Goal: Transaction & Acquisition: Purchase product/service

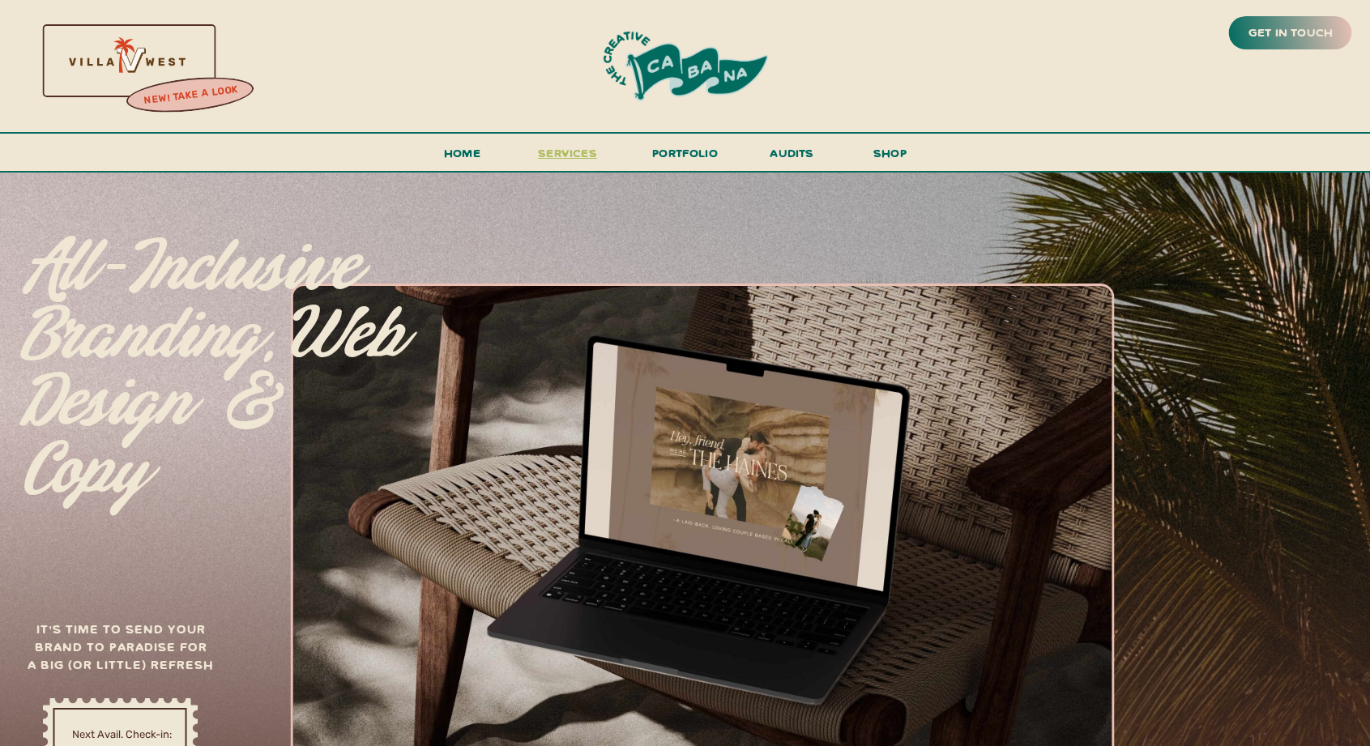
click at [587, 149] on span "services" at bounding box center [567, 152] width 59 height 15
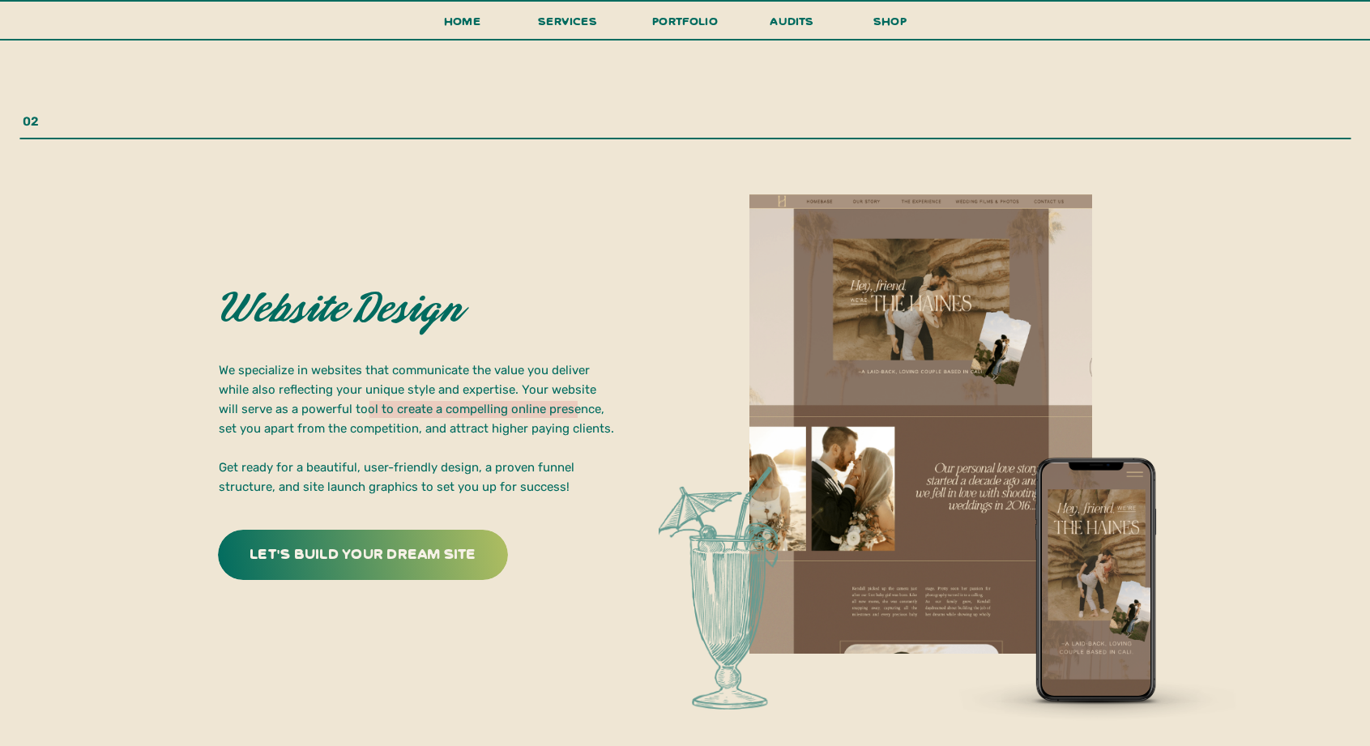
scroll to position [3952, 0]
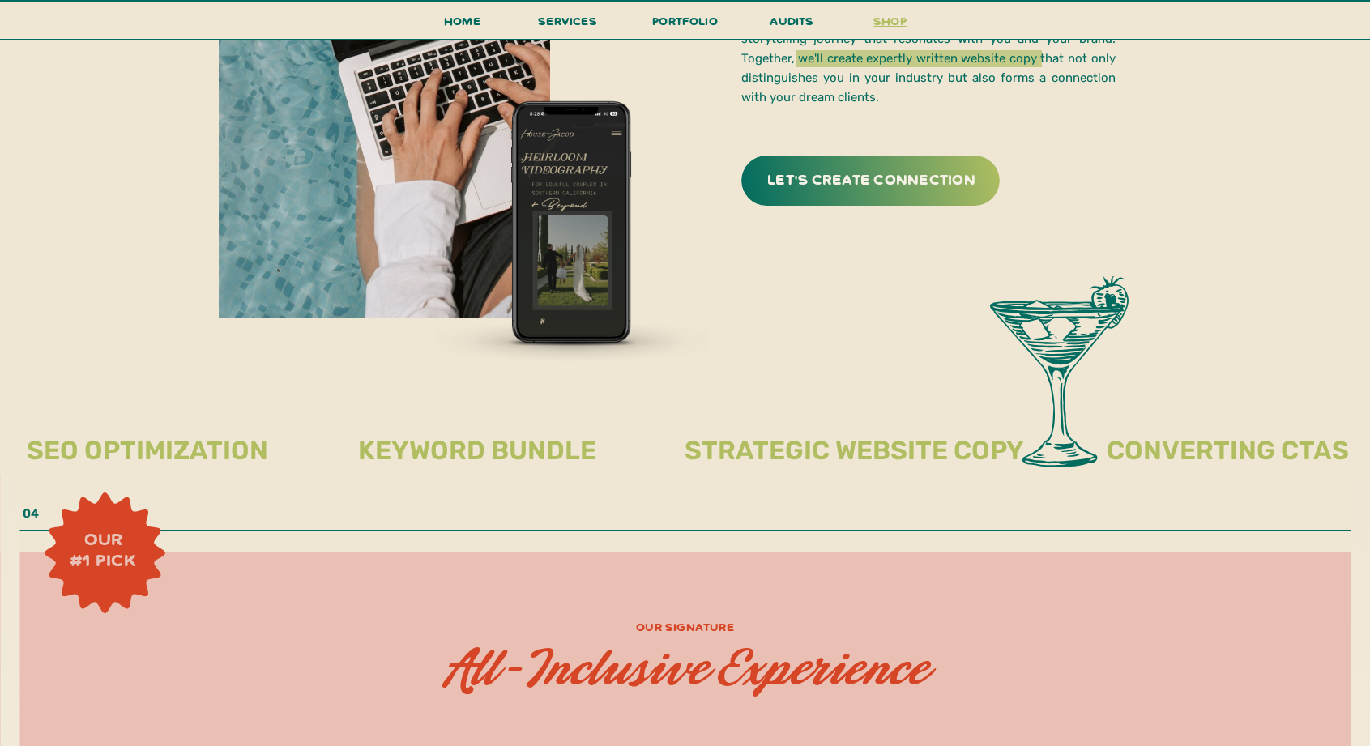
click at [881, 14] on h3 "shop" at bounding box center [891, 25] width 78 height 28
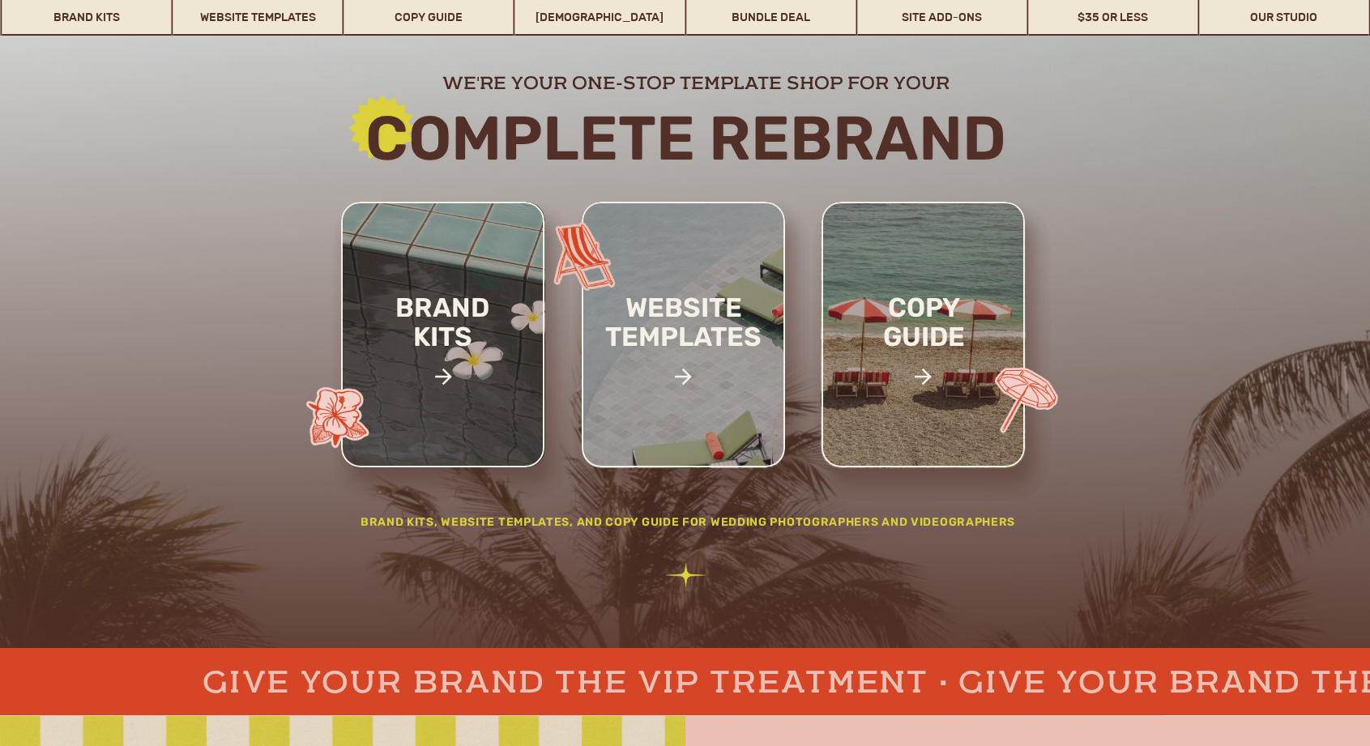
scroll to position [174, 0]
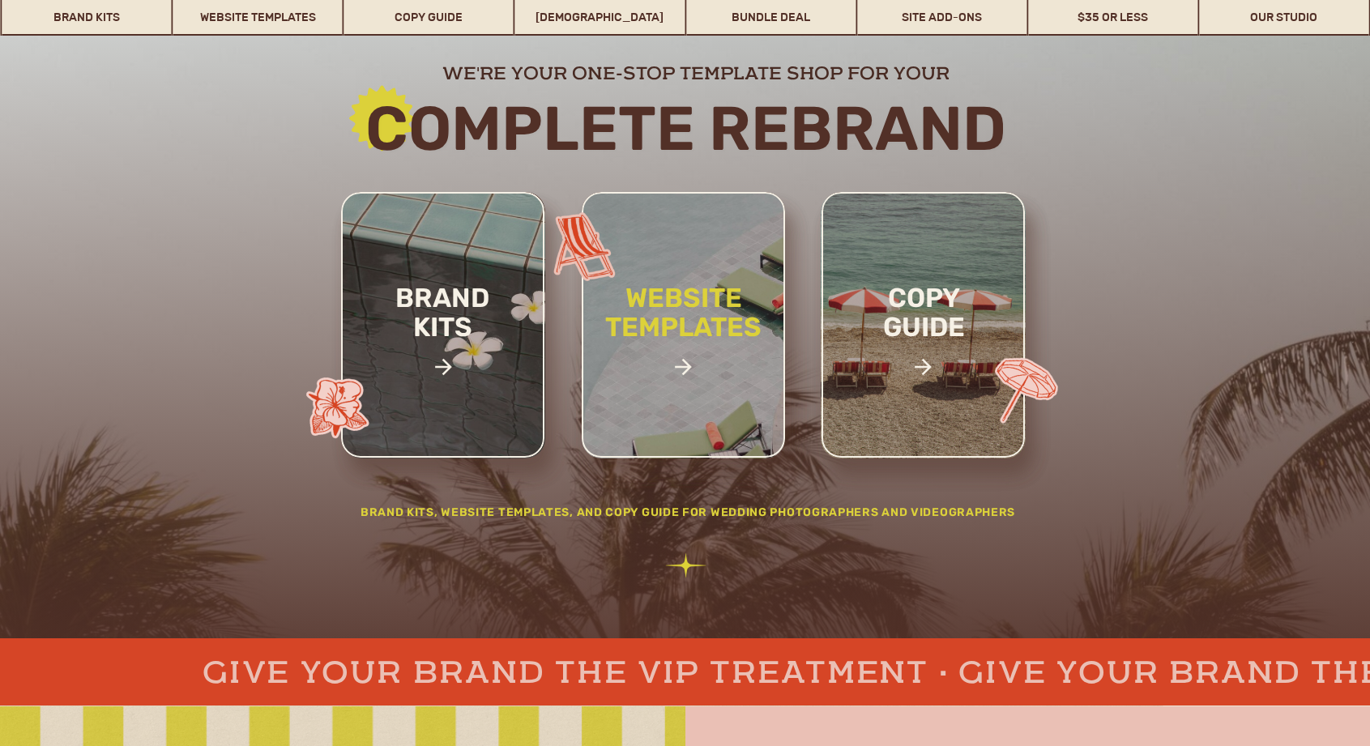
click at [726, 315] on h2 "website templates" at bounding box center [684, 330] width 212 height 93
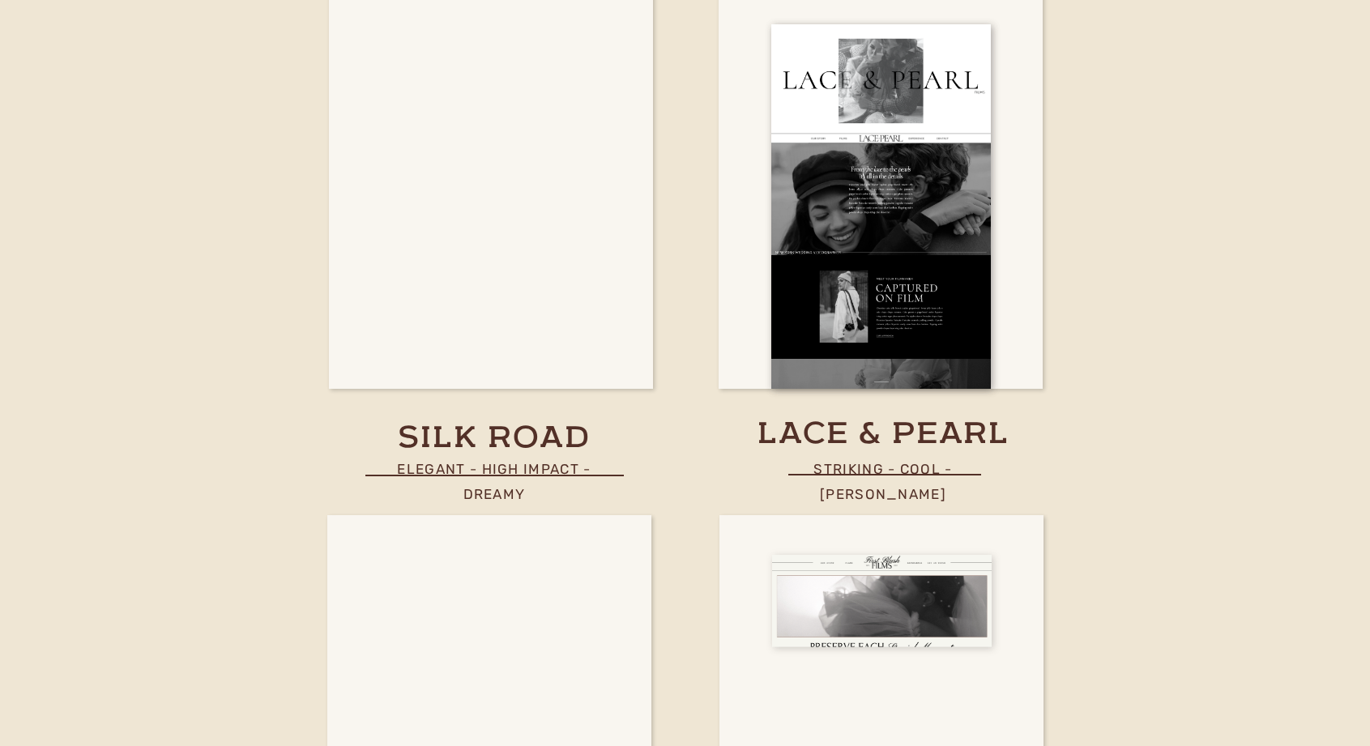
scroll to position [5530, 0]
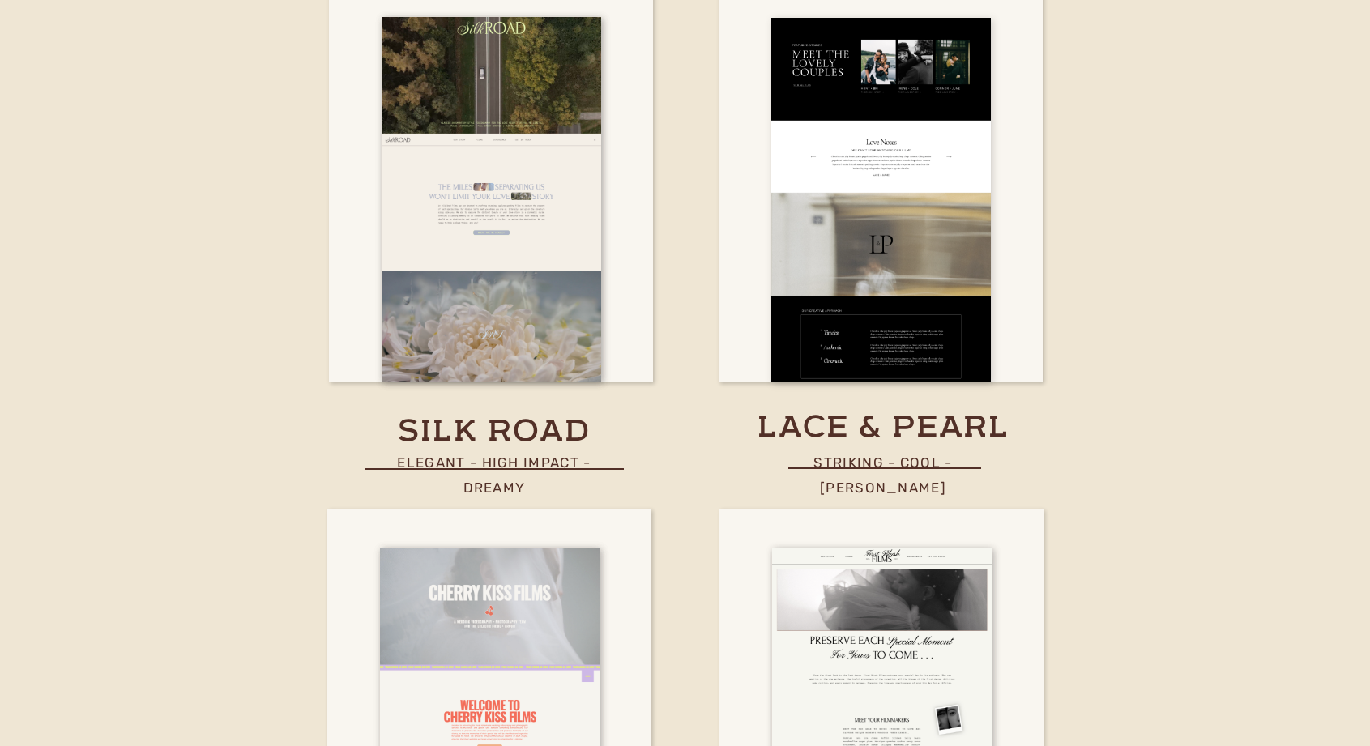
click at [874, 248] on div at bounding box center [882, 200] width 220 height 365
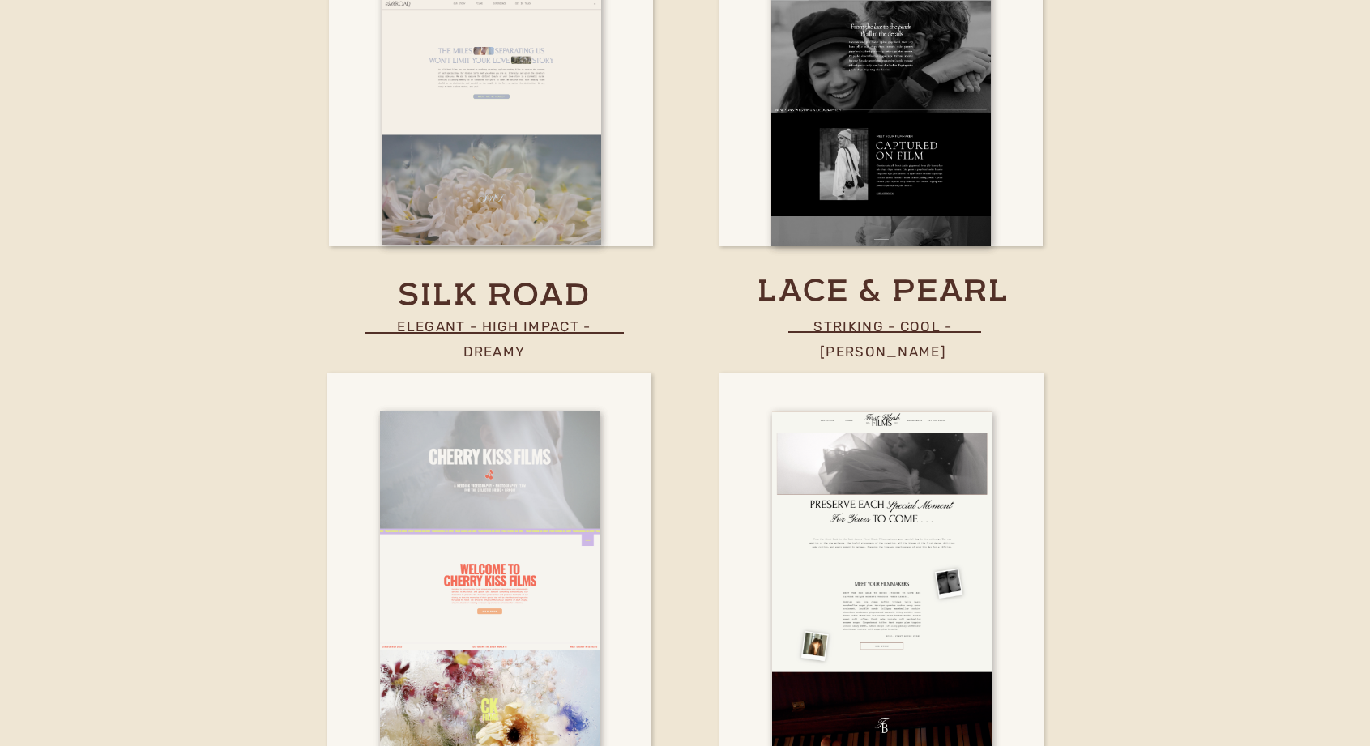
scroll to position [5704, 0]
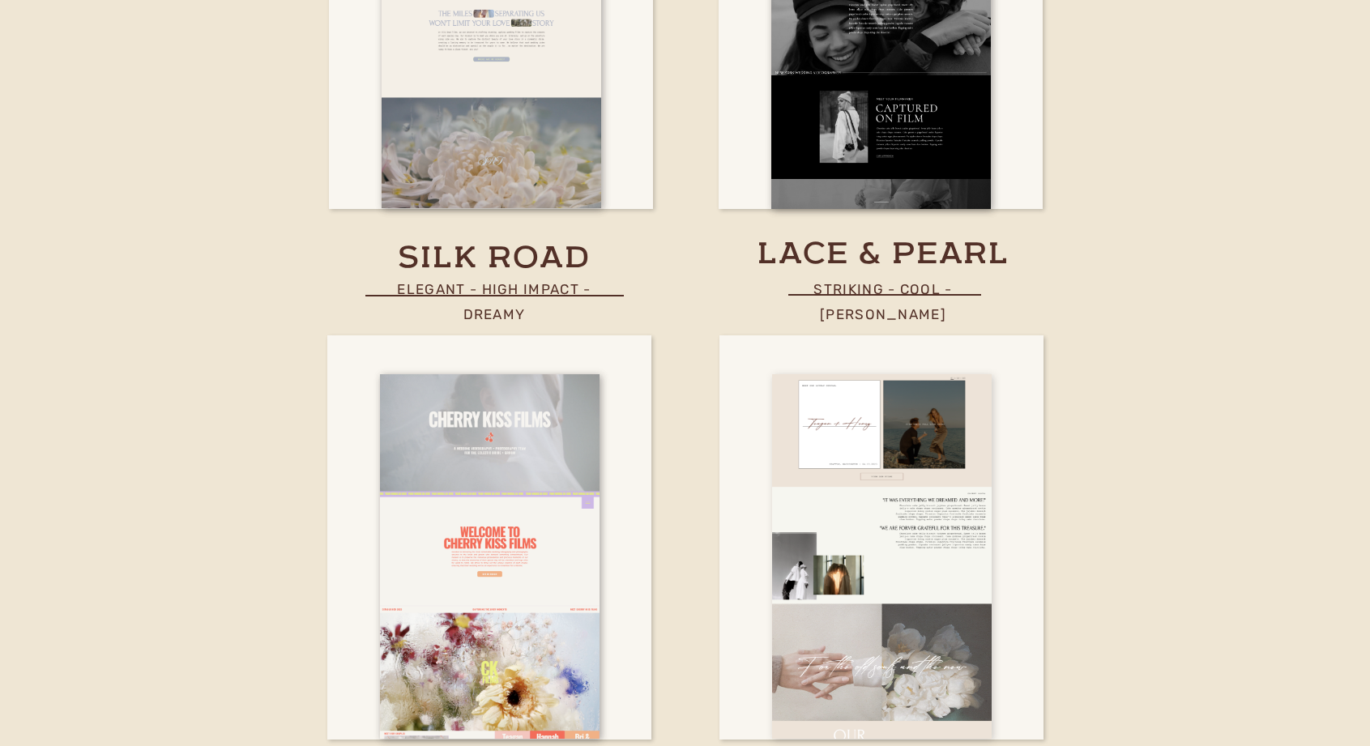
click at [946, 442] on div at bounding box center [882, 557] width 220 height 365
